Goal: Book appointment/travel/reservation

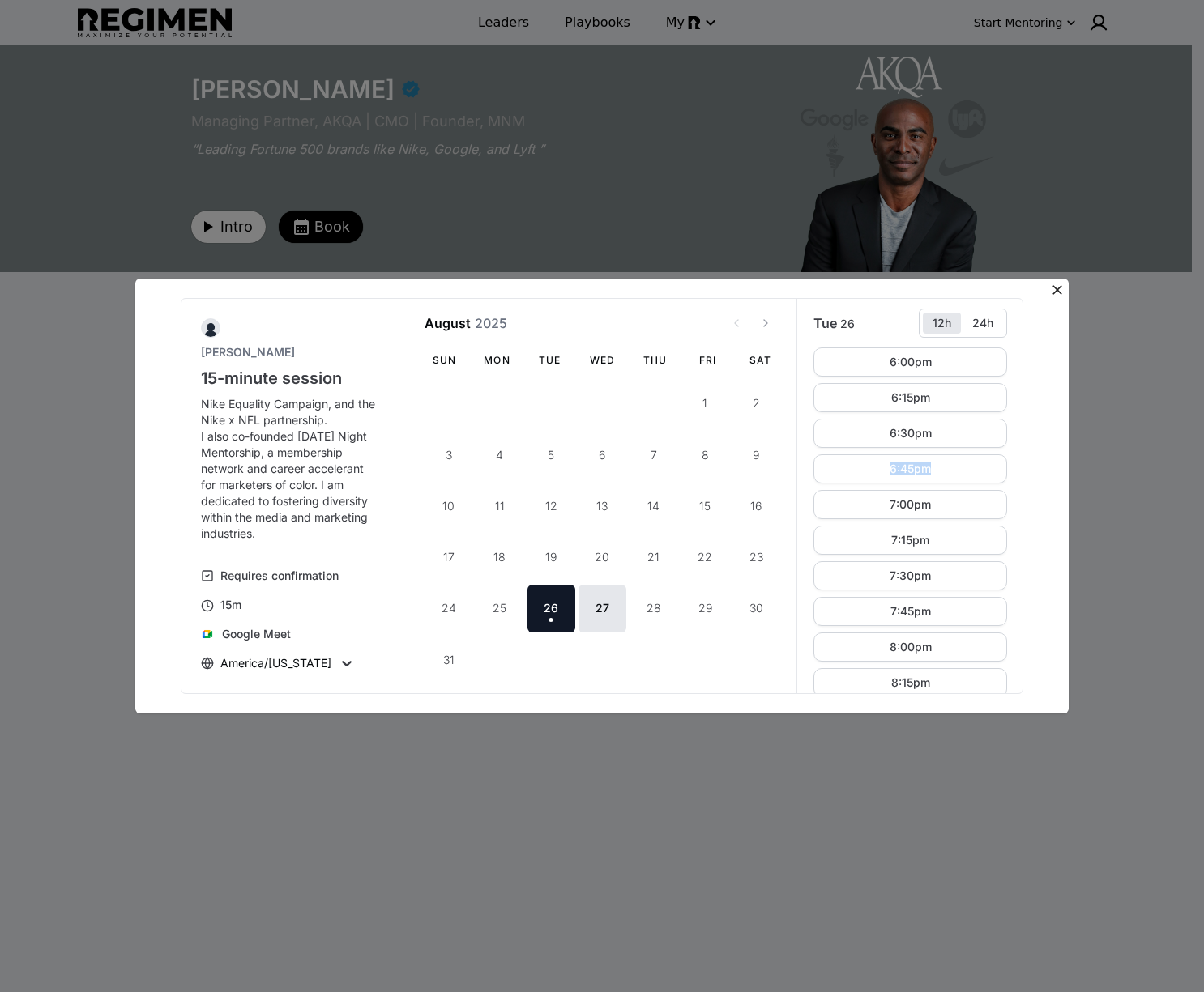
click at [1011, 473] on div "Tue 26 12h 24h 6:00pm 6:15pm 6:30pm 6:45pm 7:00pm 7:15pm 7:30pm 7:45pm 8:00pm 8…" at bounding box center [910, 496] width 227 height 395
click at [874, 593] on button "9:15pm" at bounding box center [910, 589] width 194 height 29
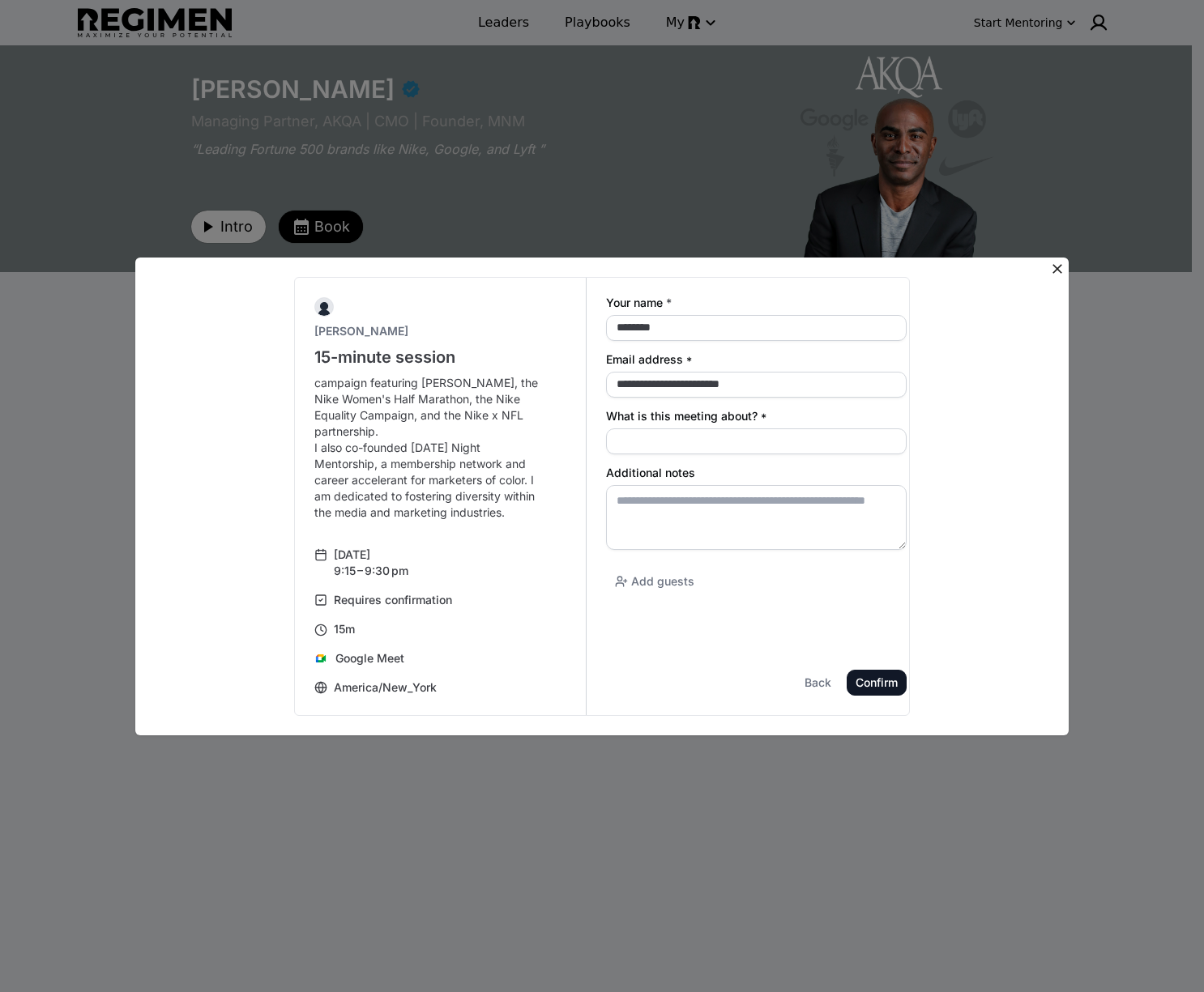
scroll to position [311, 0]
click at [674, 327] on input "********" at bounding box center [740, 328] width 301 height 26
type input "**********"
drag, startPoint x: 496, startPoint y: 333, endPoint x: 505, endPoint y: 328, distance: 10.3
click at [499, 333] on p "[PERSON_NAME]" at bounding box center [432, 331] width 237 height 16
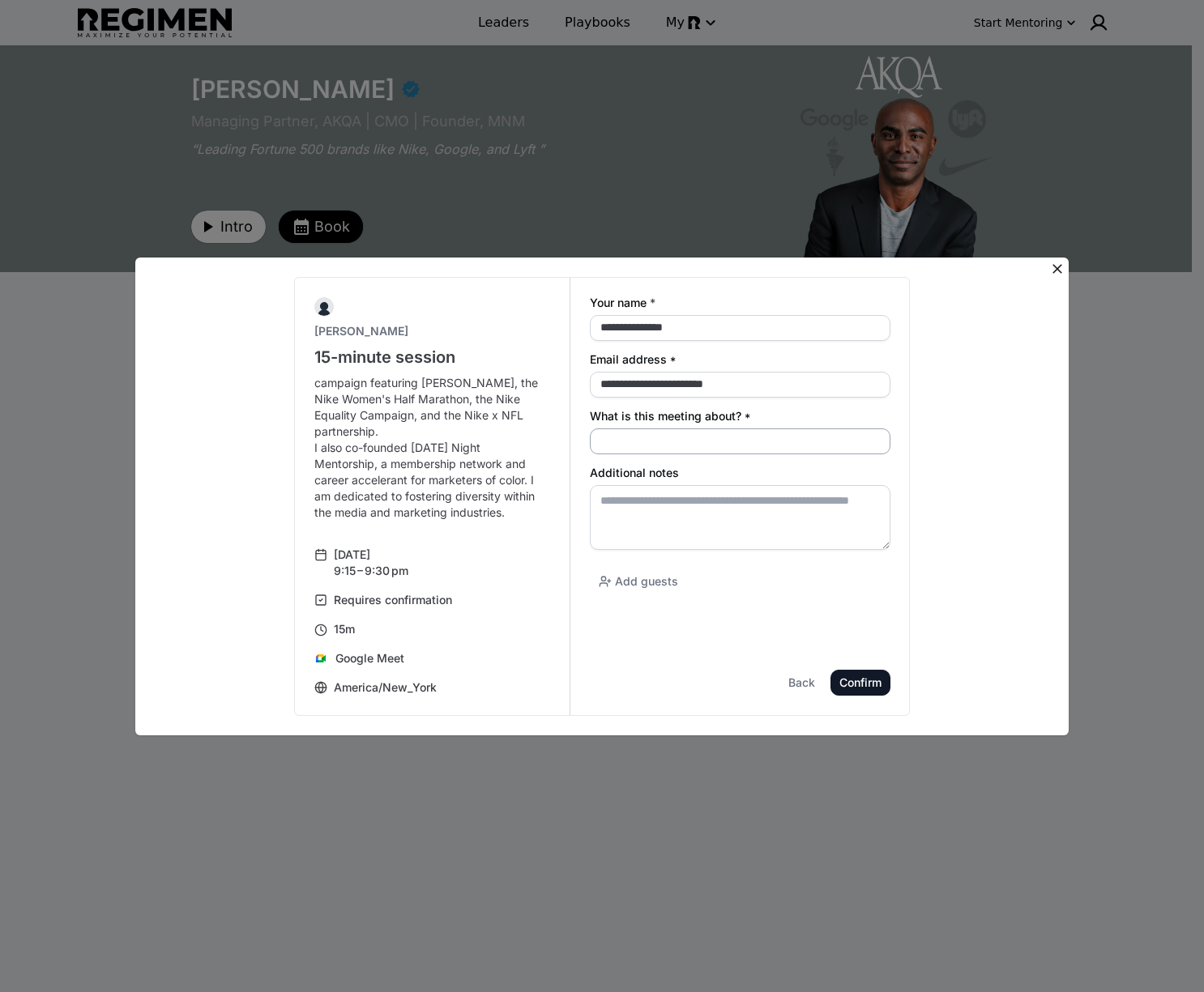
click at [668, 448] on input "What is this meeting about? *" at bounding box center [740, 441] width 301 height 26
click at [466, 235] on div "**********" at bounding box center [602, 496] width 933 height 523
click at [0, 0] on div "Back" at bounding box center [0, 0] width 0 height 0
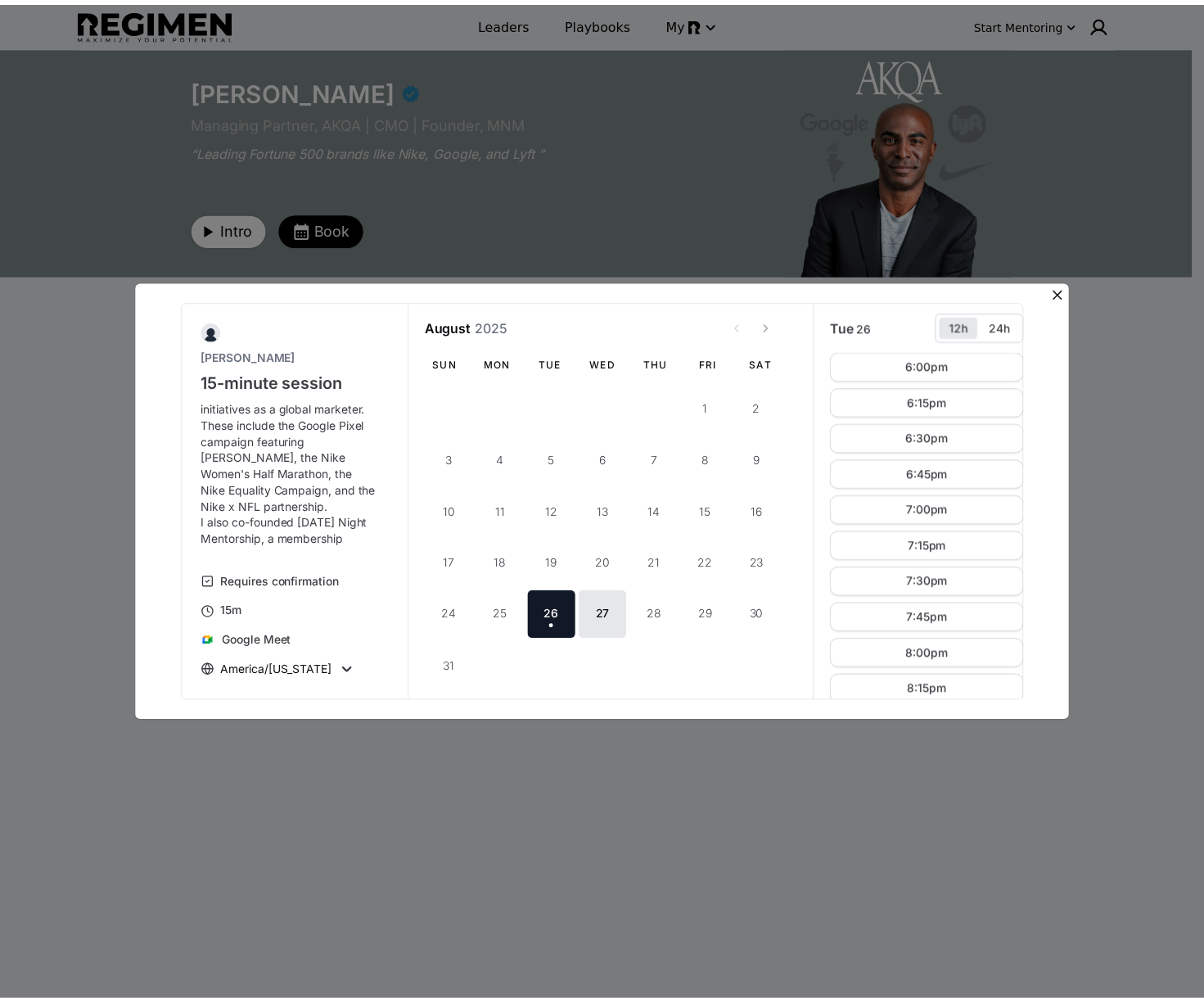
scroll to position [412, 0]
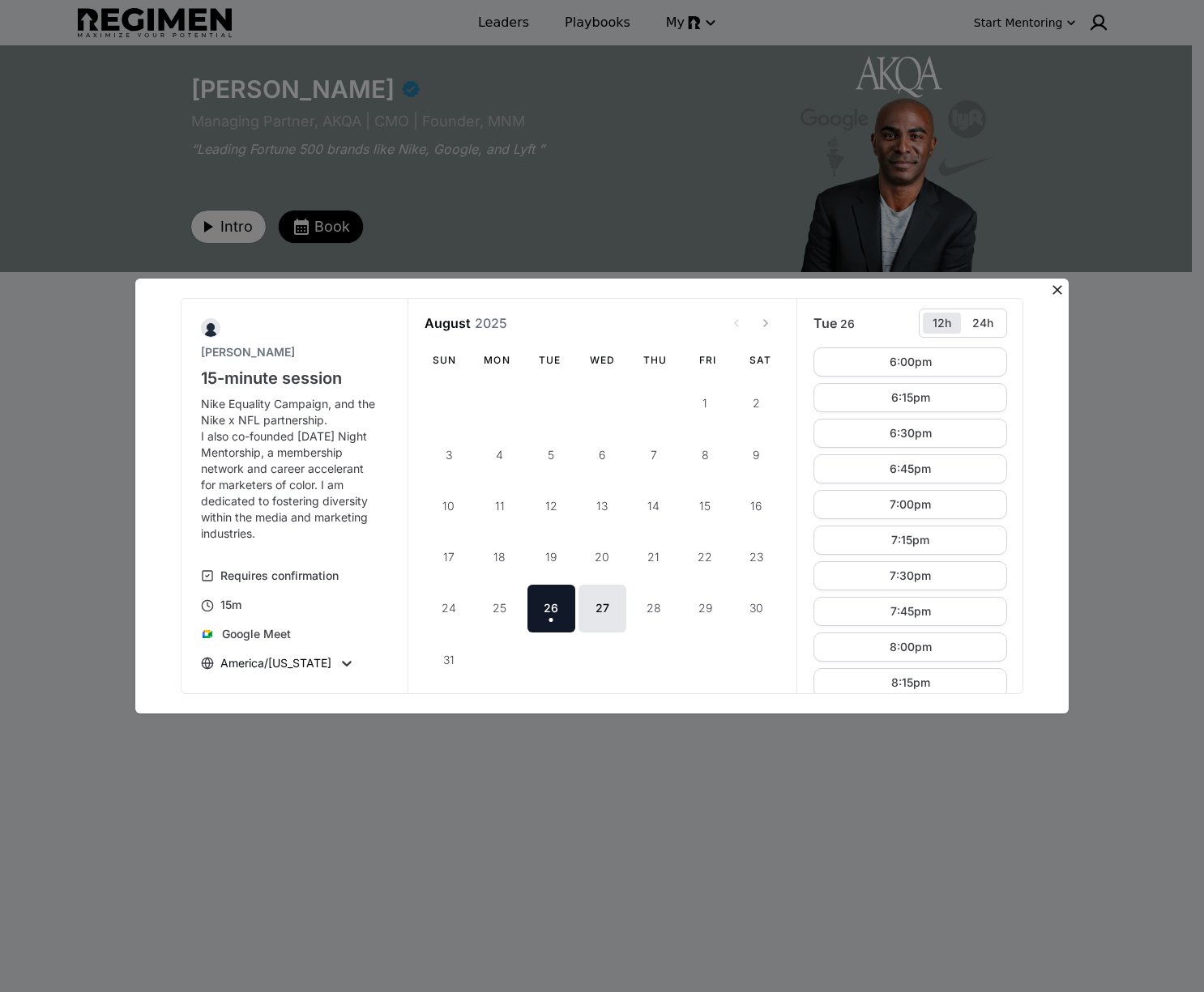
click at [1054, 284] on icon at bounding box center [1057, 290] width 16 height 16
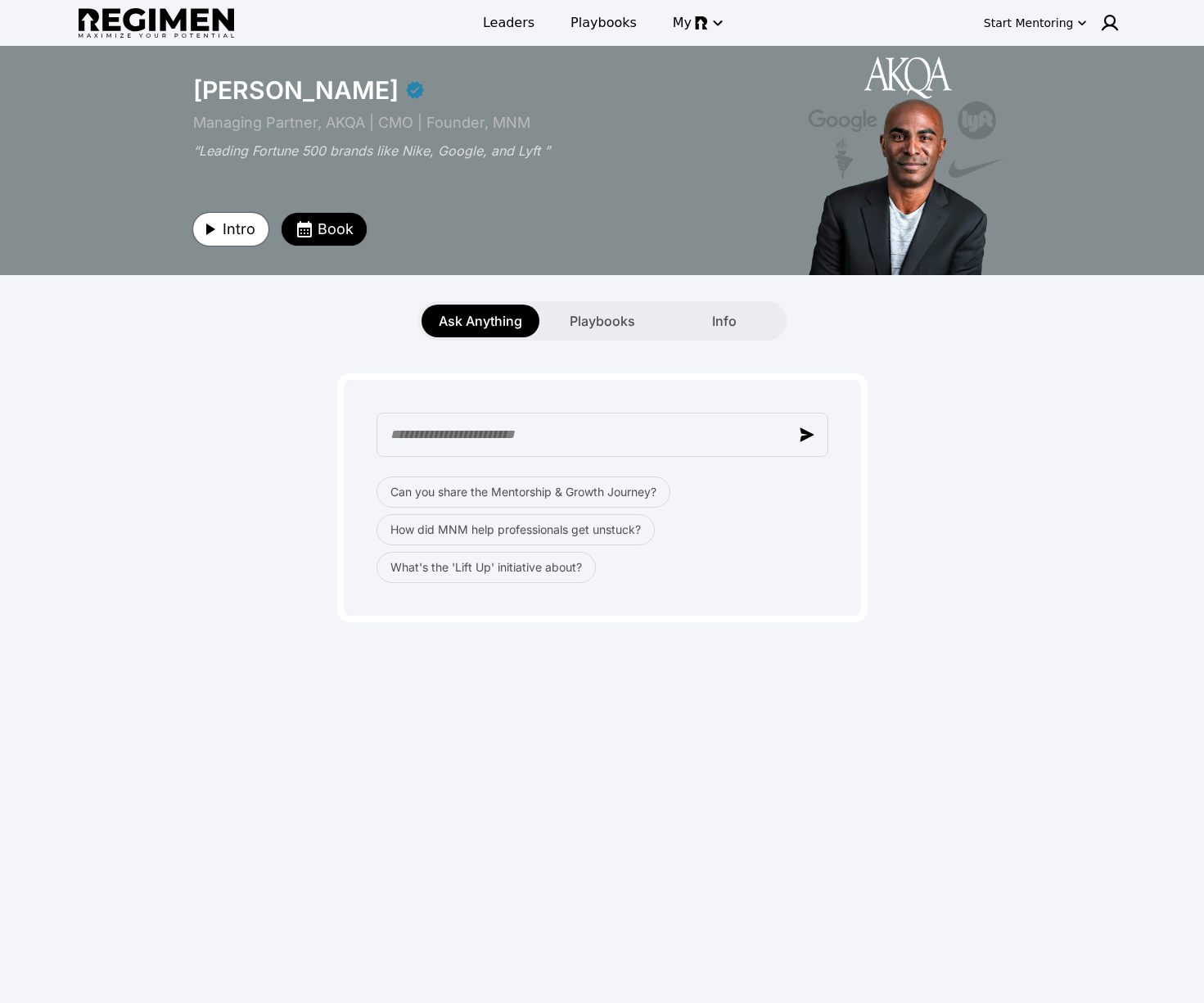
click at [254, 232] on span "Intro" at bounding box center [239, 228] width 33 height 23
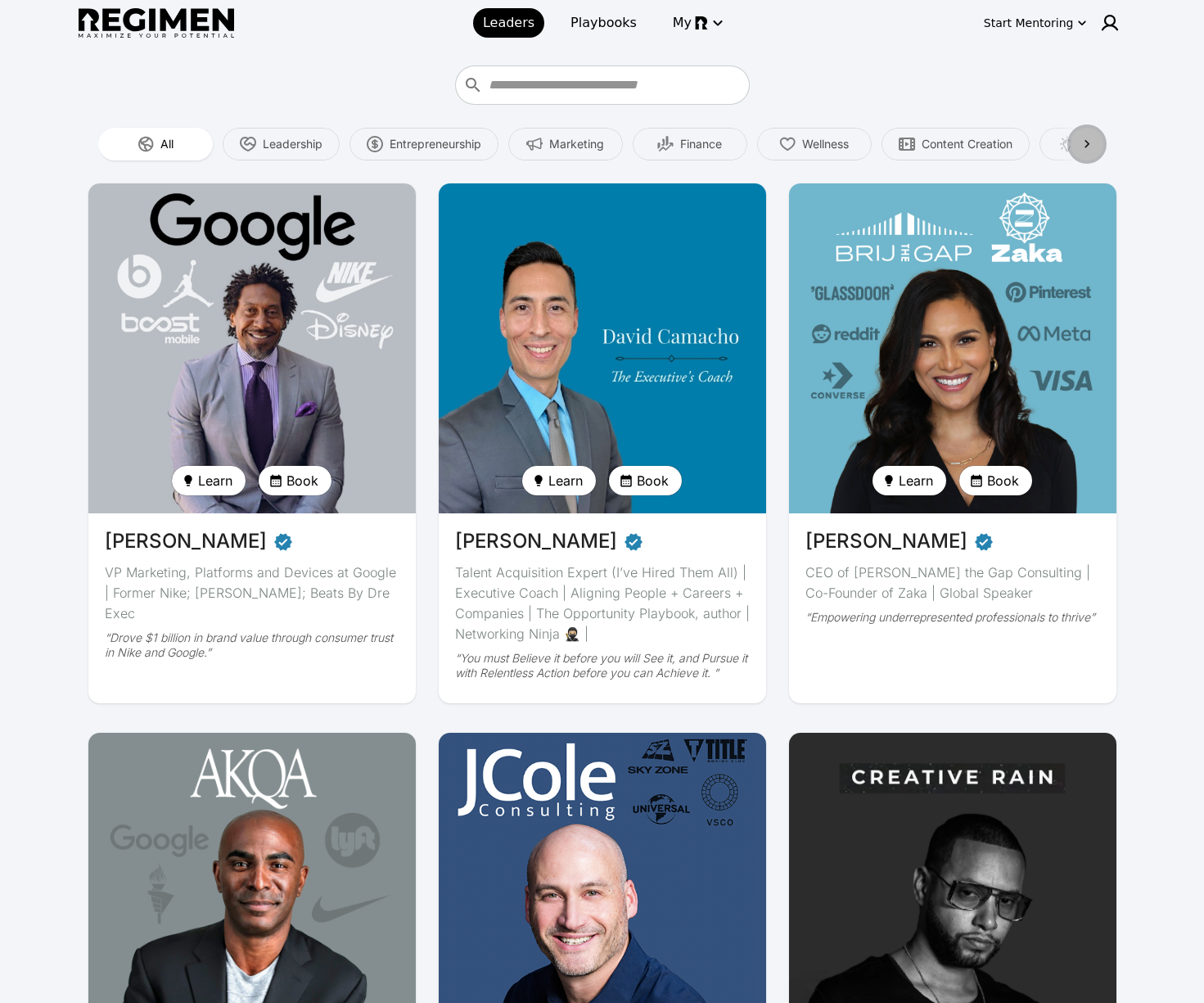
click at [1089, 139] on icon at bounding box center [1088, 144] width 16 height 16
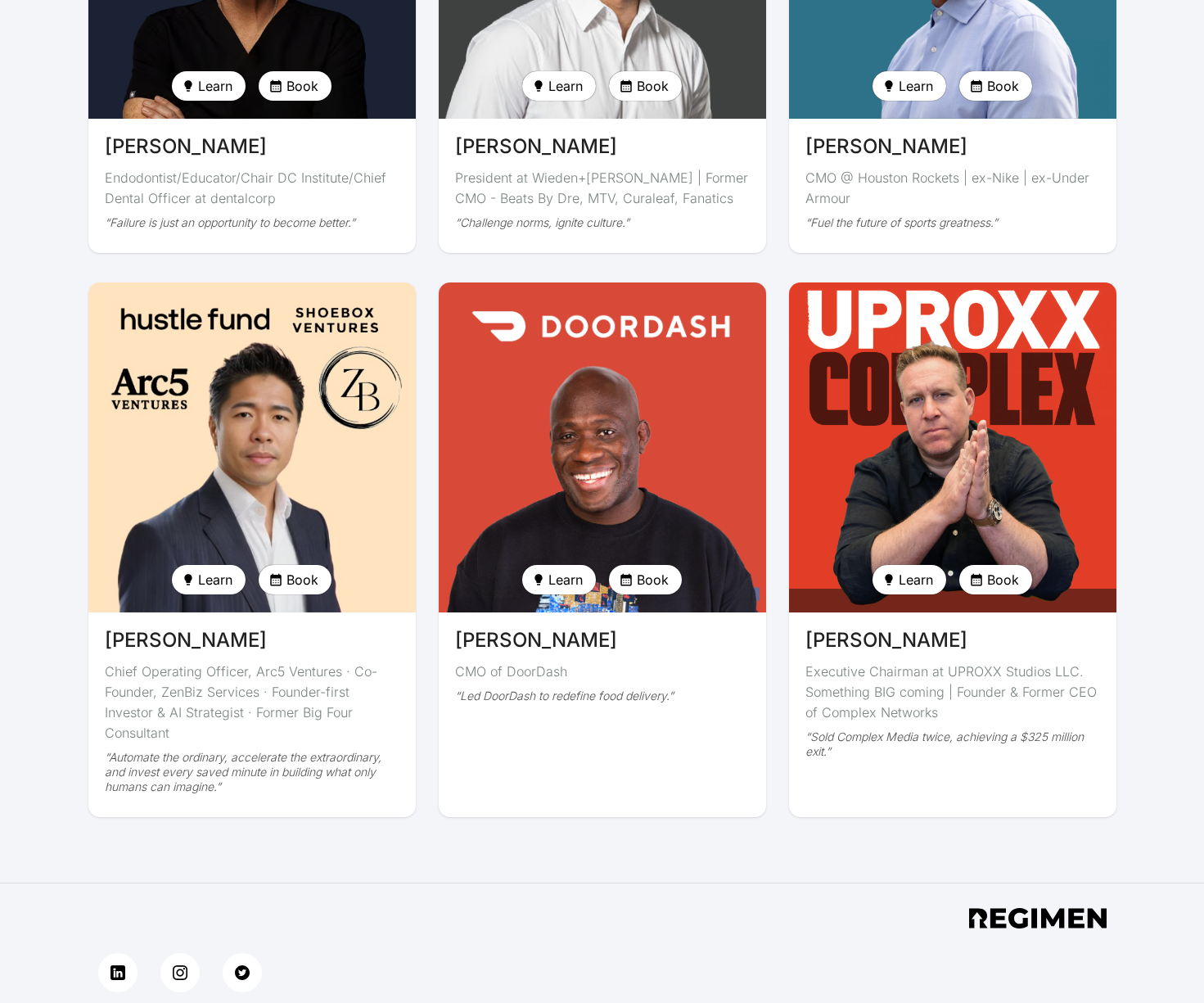
scroll to position [3694, 0]
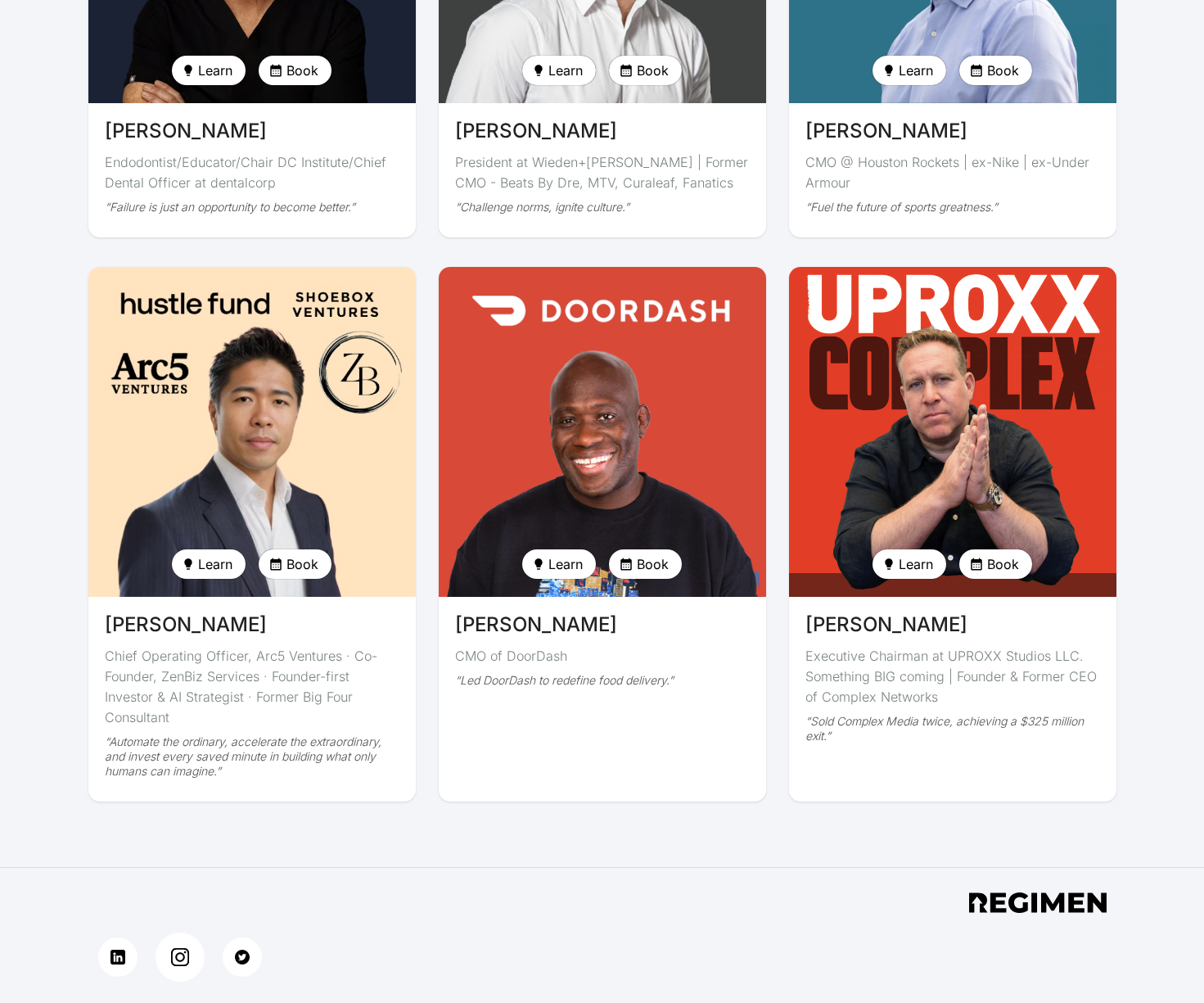
click at [177, 948] on img at bounding box center [179, 957] width 19 height 19
click at [121, 937] on link at bounding box center [118, 957] width 49 height 49
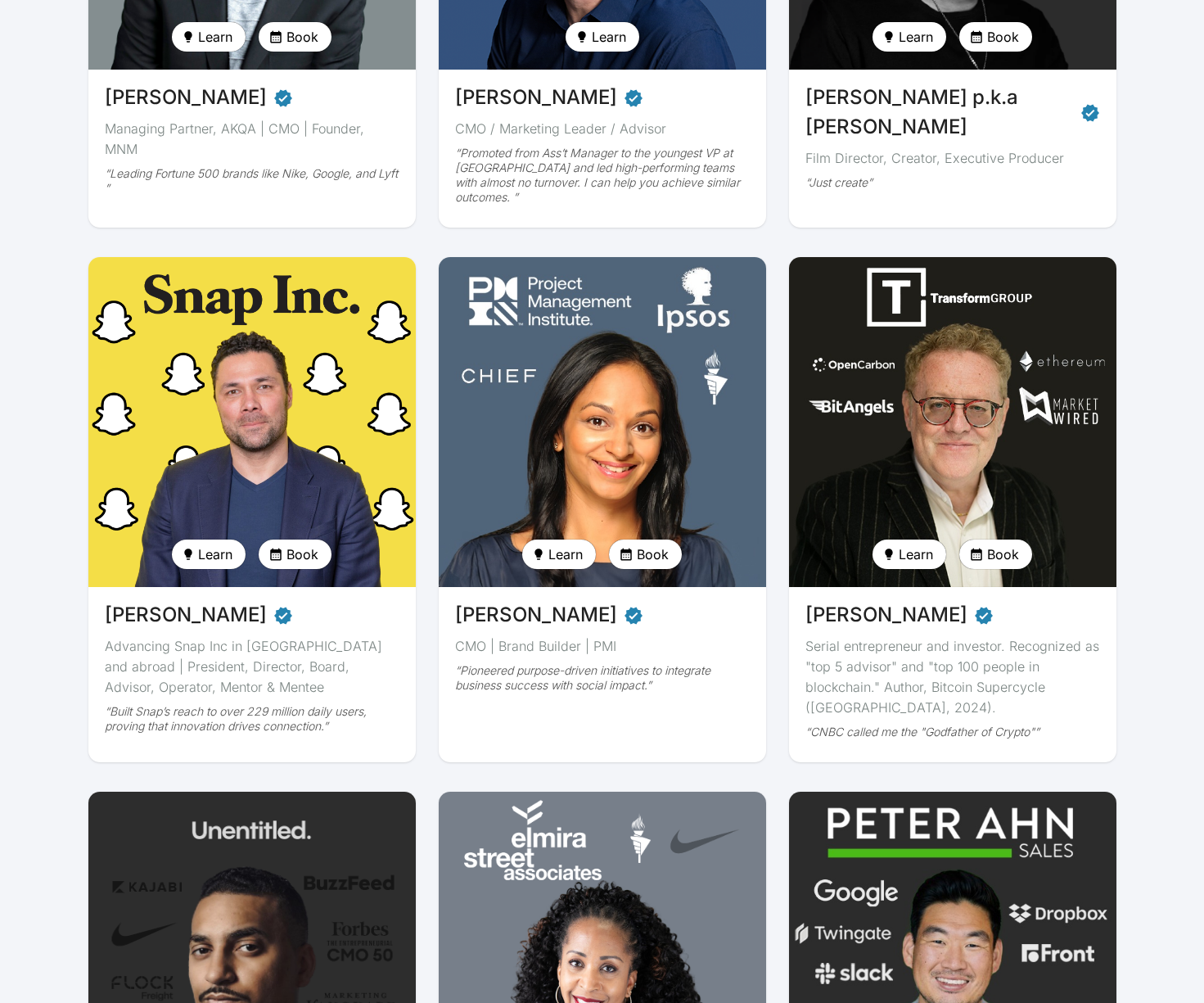
scroll to position [583, 0]
